Goal: Task Accomplishment & Management: Complete application form

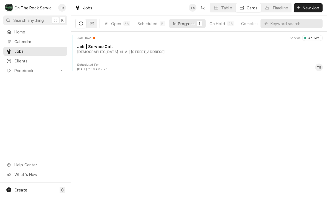
click at [156, 59] on div "JOB-1162 Service On-Site Job | Service Call Chick-fil-A 930 NE Main St, Simpson…" at bounding box center [198, 49] width 251 height 28
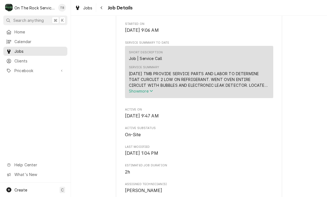
scroll to position [172, 0]
click at [146, 94] on button "Show more" at bounding box center [199, 91] width 140 height 6
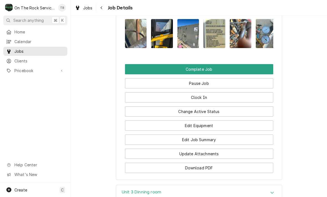
scroll to position [645, 0]
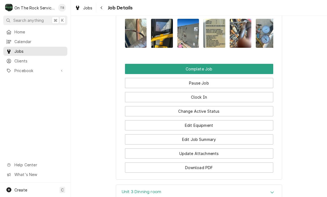
click at [211, 135] on button "Edit Job Summary" at bounding box center [199, 140] width 148 height 10
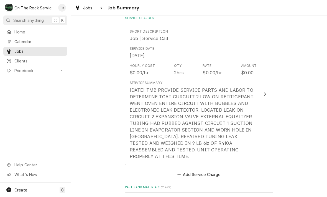
click at [199, 81] on div "Service Summary 10/15/25 TMB PROVIDE SERVICE PARTS AND LABOR TO DETERMINE TGAT …" at bounding box center [193, 120] width 127 height 79
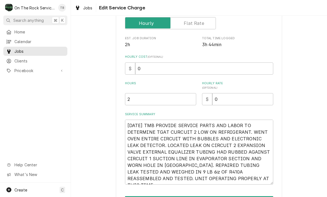
scroll to position [91, 0]
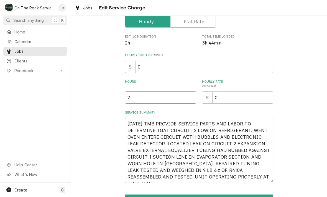
click at [143, 102] on input "2" at bounding box center [160, 98] width 71 height 12
type textarea "x"
type input "4"
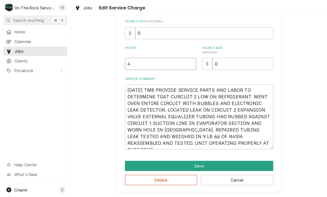
scroll to position [124, 0]
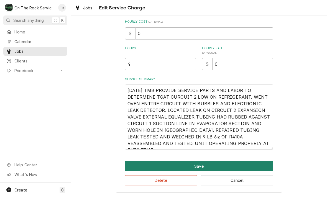
click at [204, 166] on button "Save" at bounding box center [199, 166] width 148 height 10
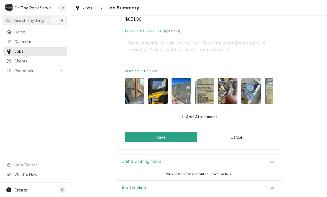
scroll to position [583, 0]
click at [173, 132] on button "Save" at bounding box center [161, 137] width 72 height 10
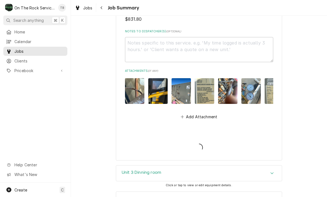
type textarea "x"
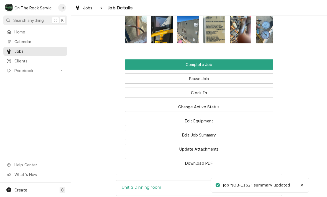
scroll to position [599, 0]
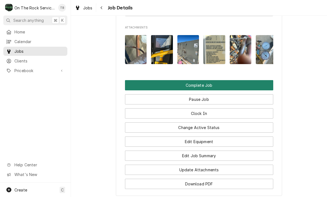
click at [201, 80] on button "Complete Job" at bounding box center [199, 85] width 148 height 10
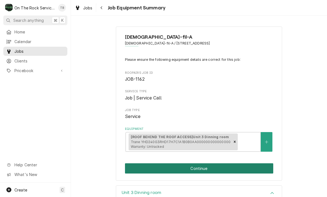
click at [219, 171] on button "Continue" at bounding box center [199, 169] width 148 height 10
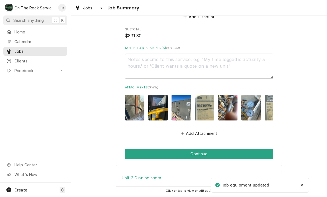
scroll to position [566, 0]
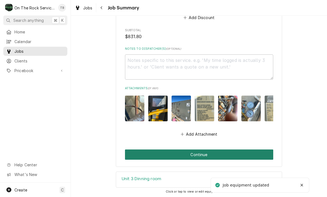
click at [199, 150] on button "Continue" at bounding box center [199, 155] width 148 height 10
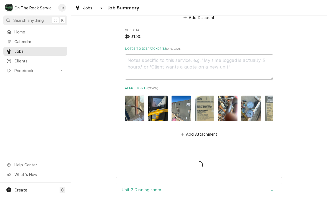
type textarea "x"
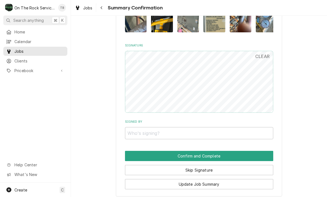
scroll to position [516, 0]
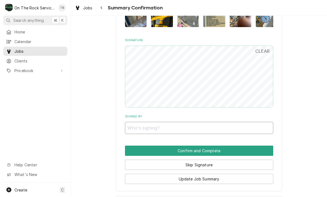
click at [139, 127] on input "Signed By" at bounding box center [199, 128] width 148 height 12
type input "Spence rabon"
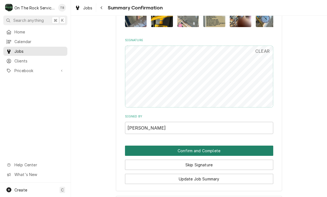
click at [194, 146] on button "Confirm and Complete" at bounding box center [199, 151] width 148 height 10
